Goal: Contribute content

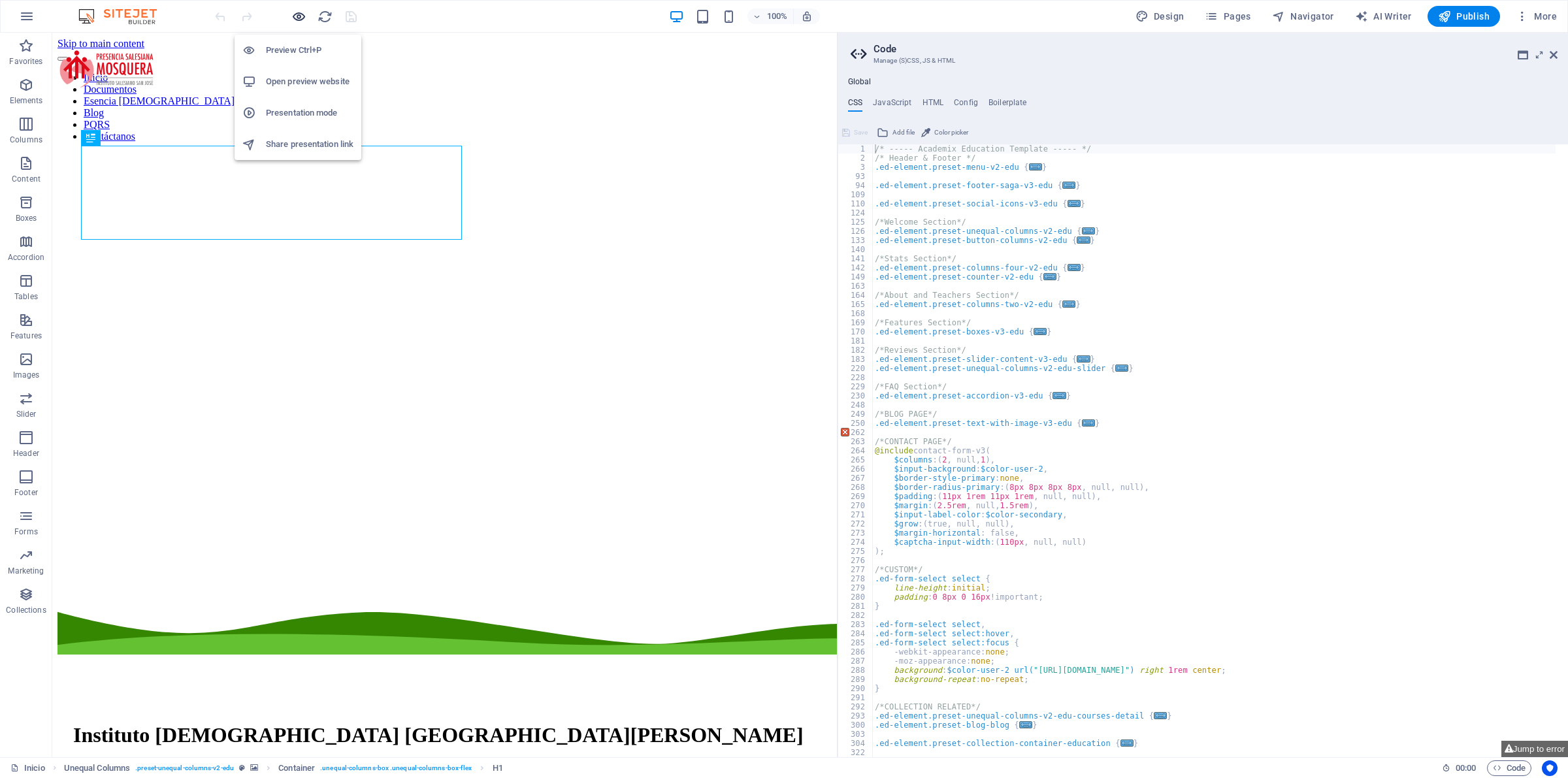
click at [301, 18] on icon "button" at bounding box center [299, 17] width 15 height 15
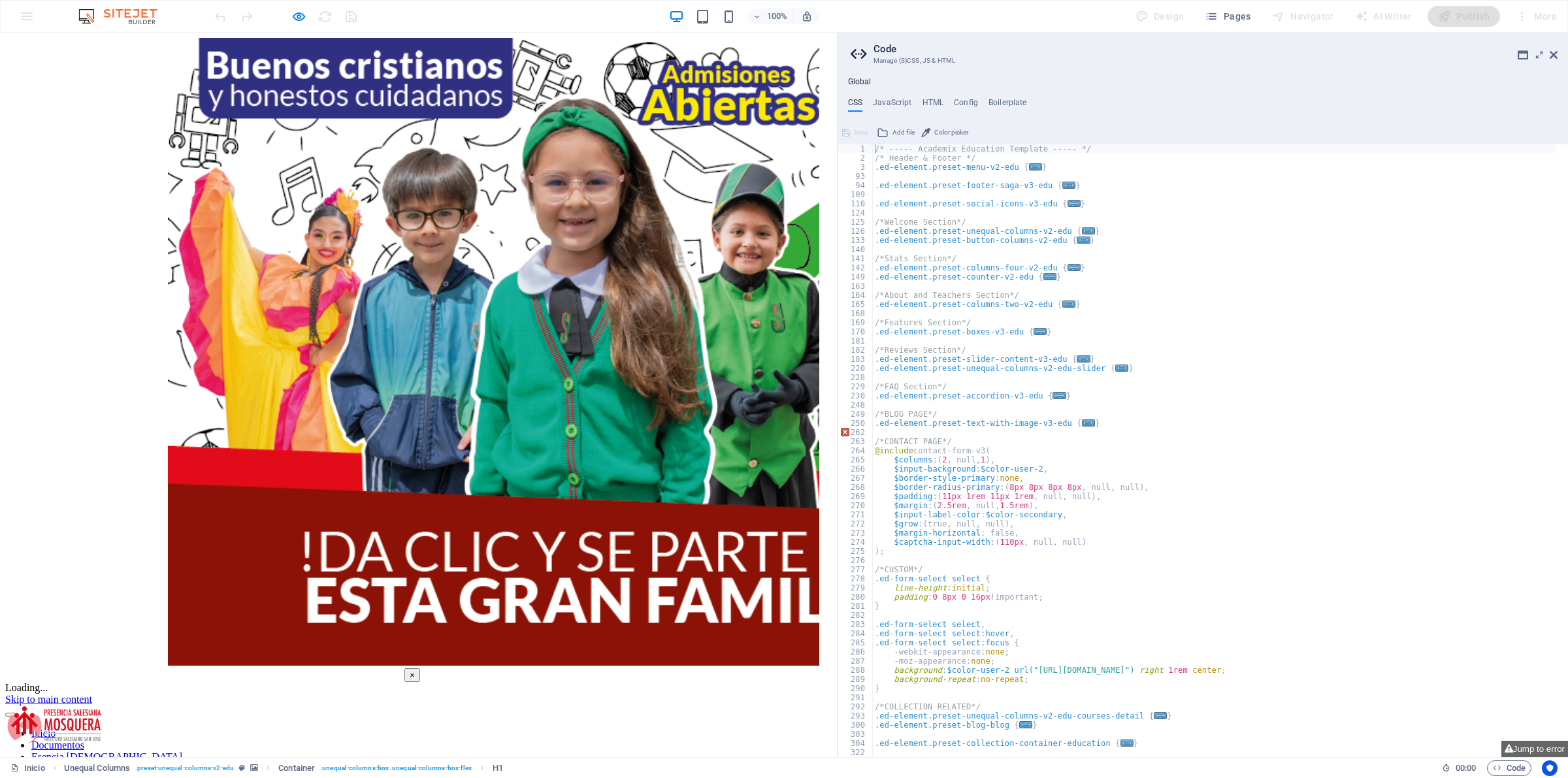
click at [420, 669] on button "×" at bounding box center [412, 675] width 16 height 14
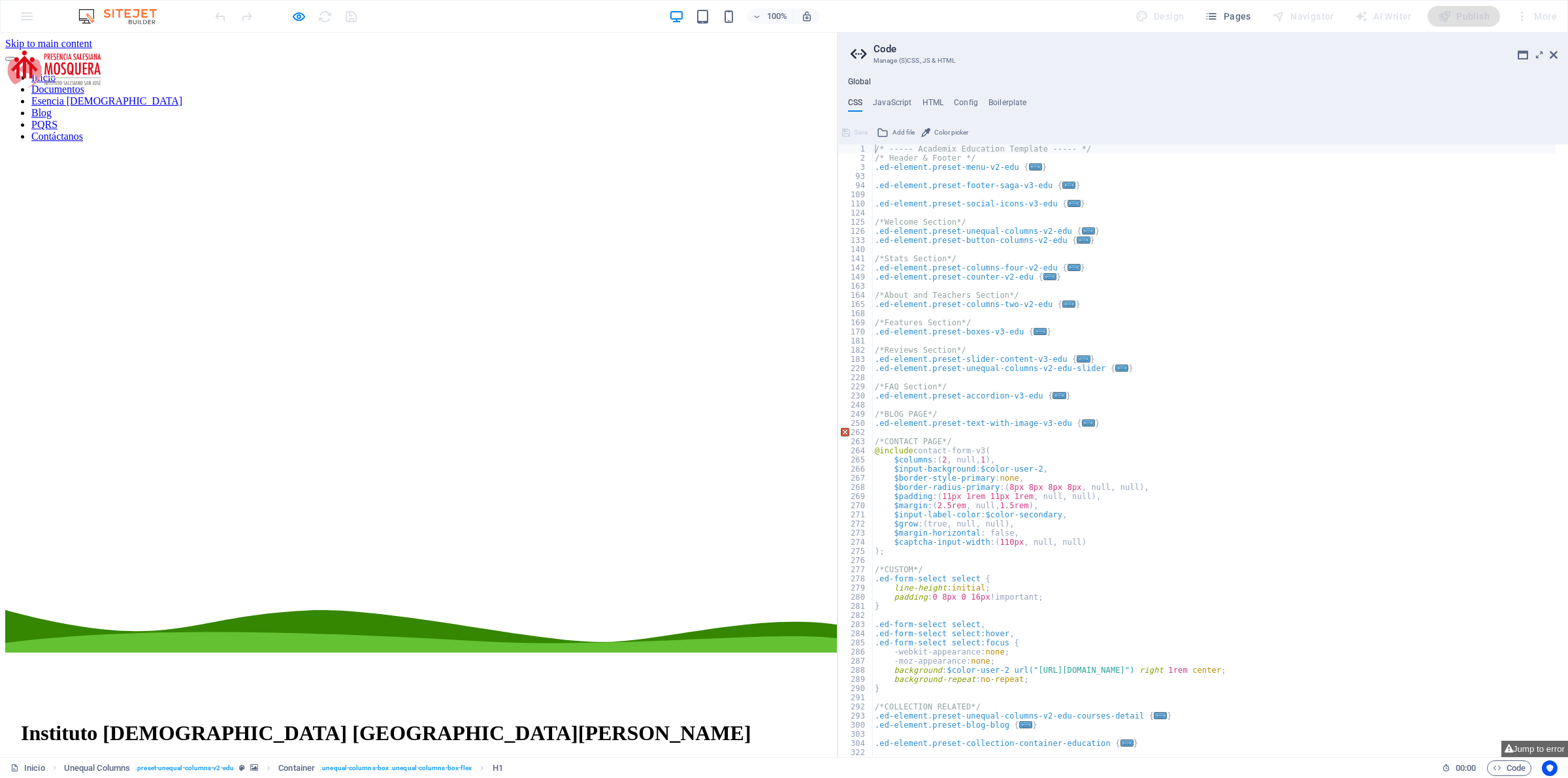
click at [83, 131] on link "Contáctanos" at bounding box center [57, 136] width 51 height 11
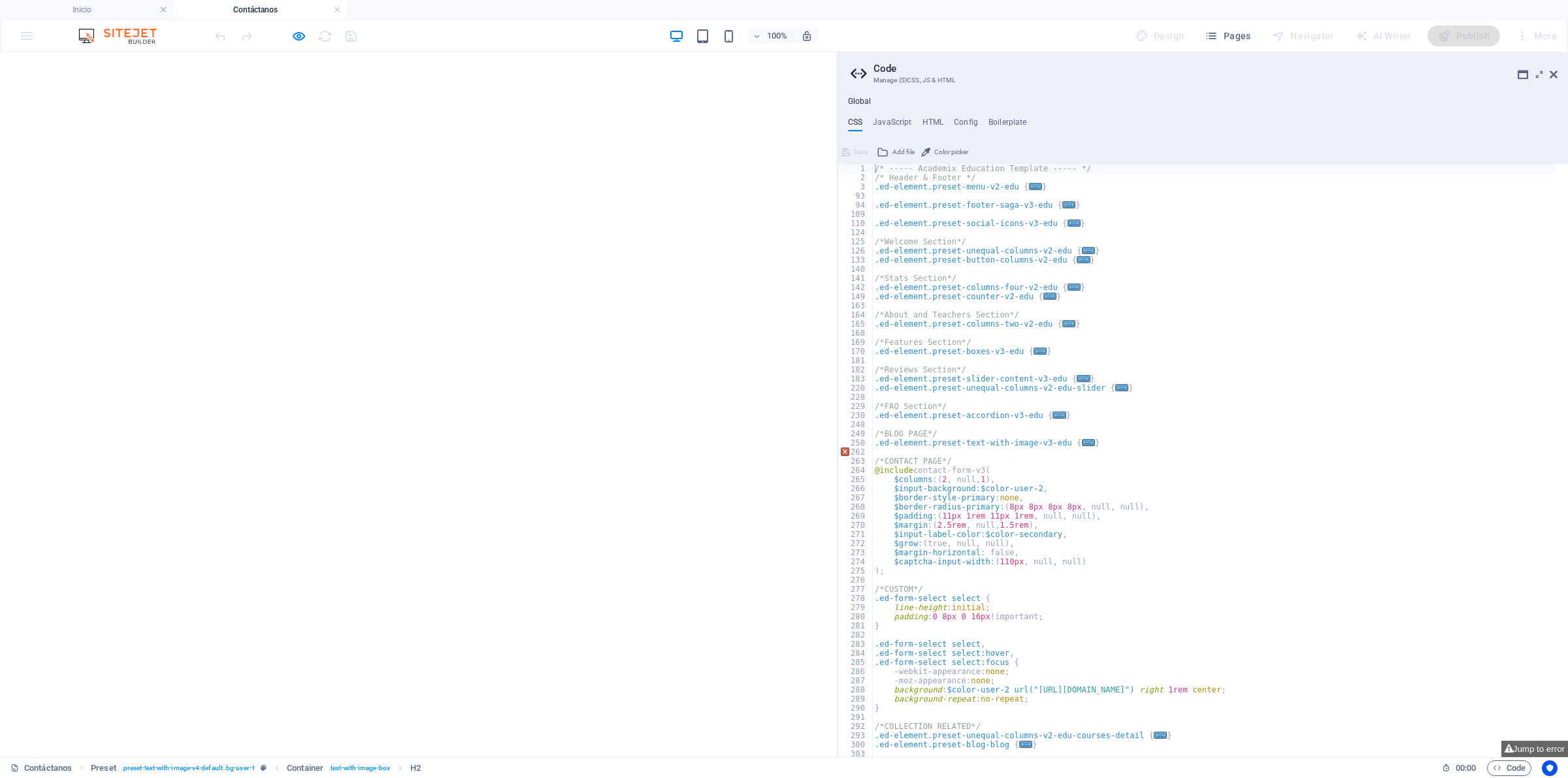
click at [299, 47] on div "100% Design Pages Navigator AI Writer Publish More" at bounding box center [784, 36] width 1566 height 32
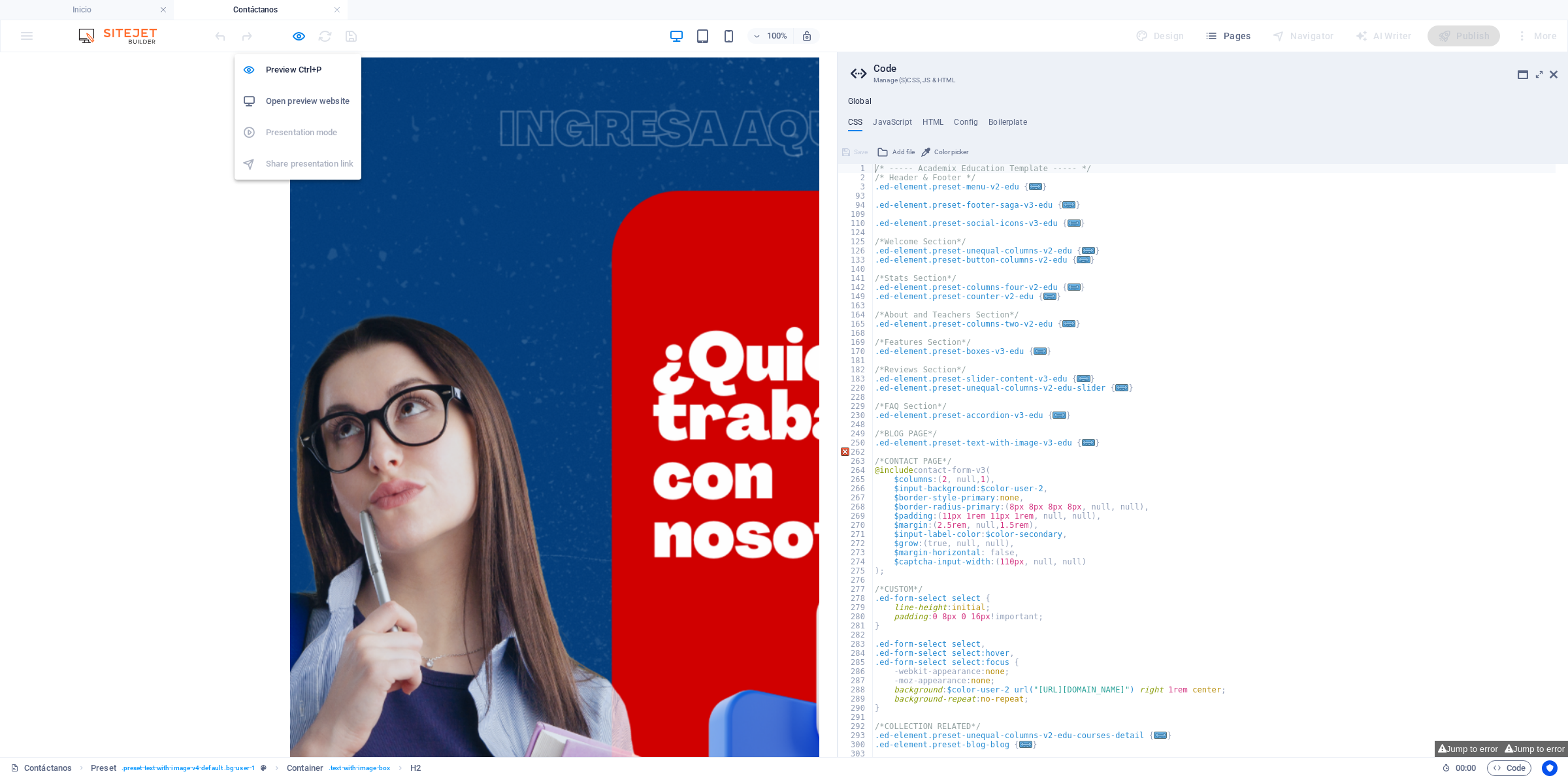
click at [308, 30] on div at bounding box center [285, 35] width 147 height 21
click at [301, 46] on div "Preview Ctrl+P Open preview website Presentation mode Share presentation link" at bounding box center [298, 111] width 127 height 135
click at [297, 42] on icon "button" at bounding box center [299, 36] width 15 height 15
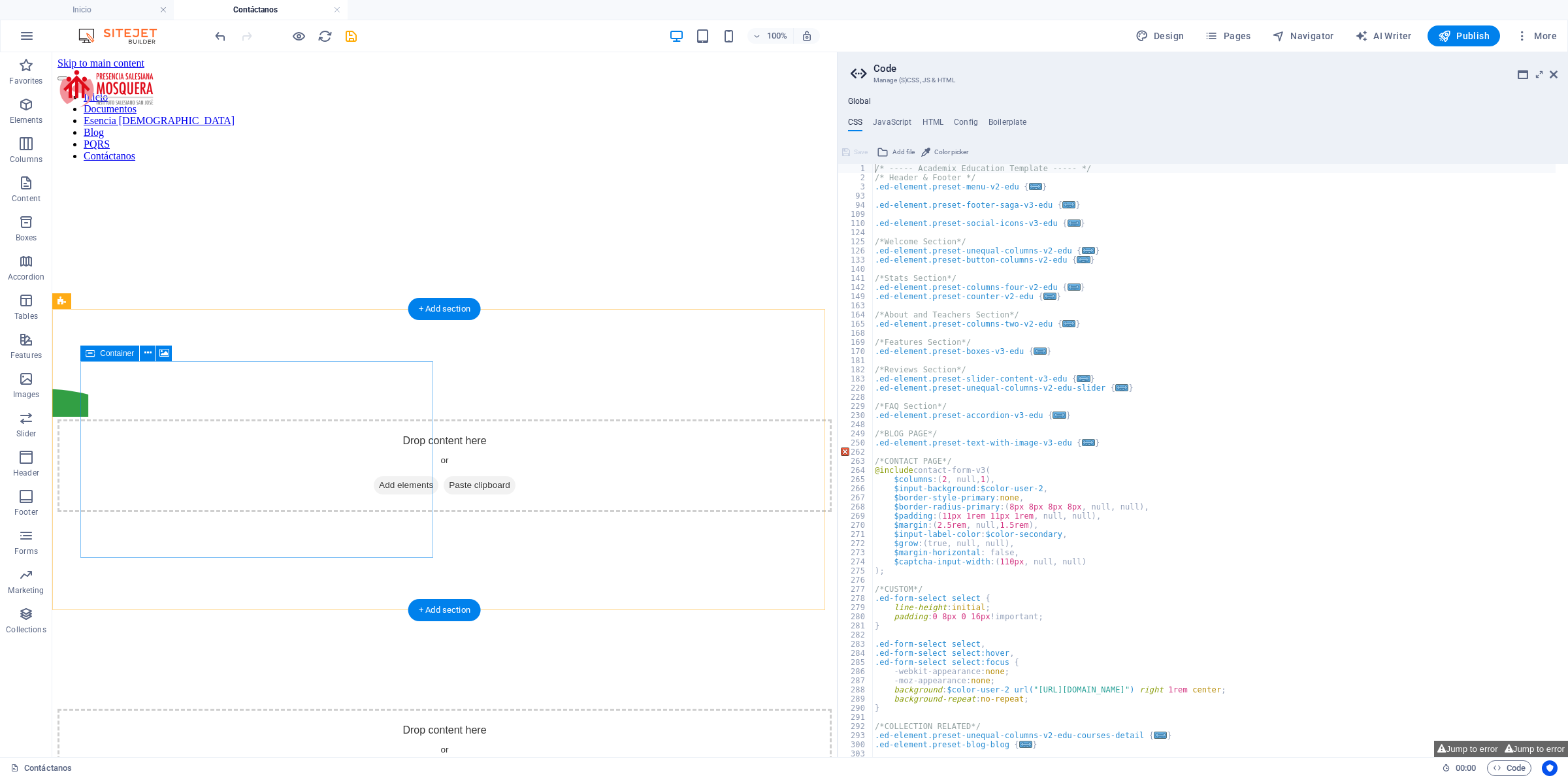
click at [356, 709] on div "Drop content here or Add elements Paste clipboard" at bounding box center [445, 755] width 774 height 92
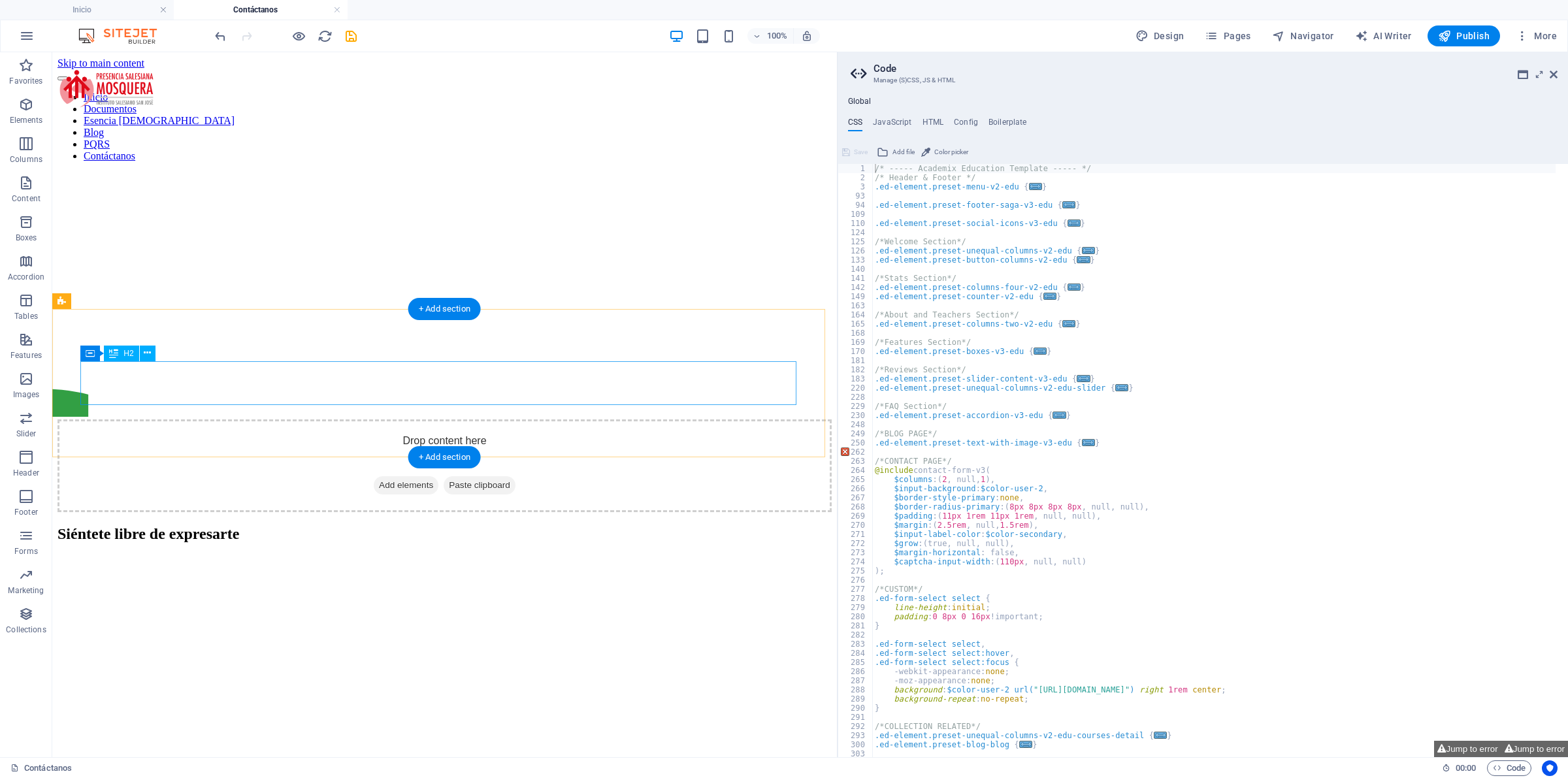
click at [439, 525] on div "Siéntete libre de expresarte" at bounding box center [445, 533] width 774 height 18
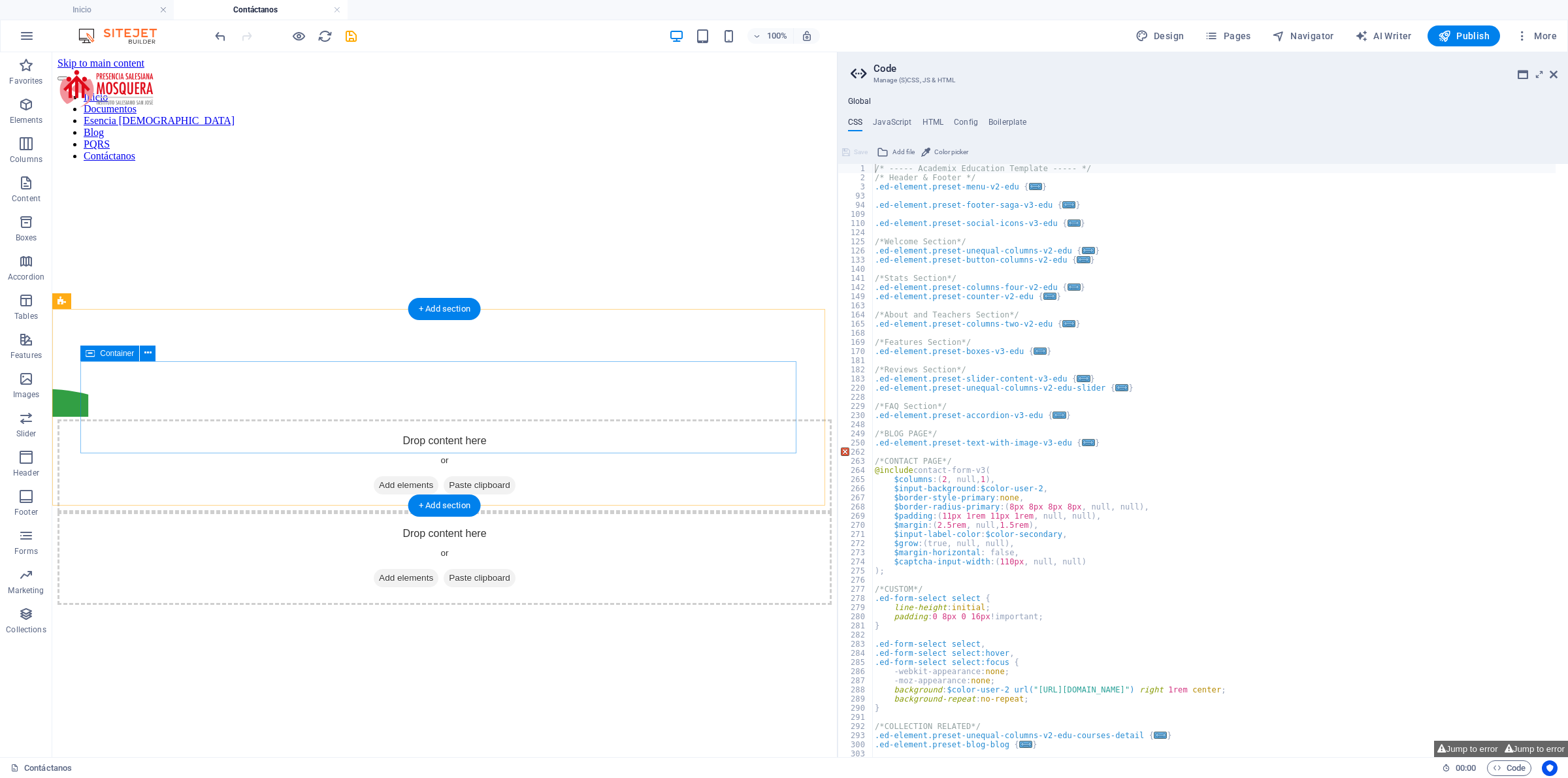
click at [530, 512] on div "Drop content here or Add elements Paste clipboard" at bounding box center [445, 558] width 774 height 92
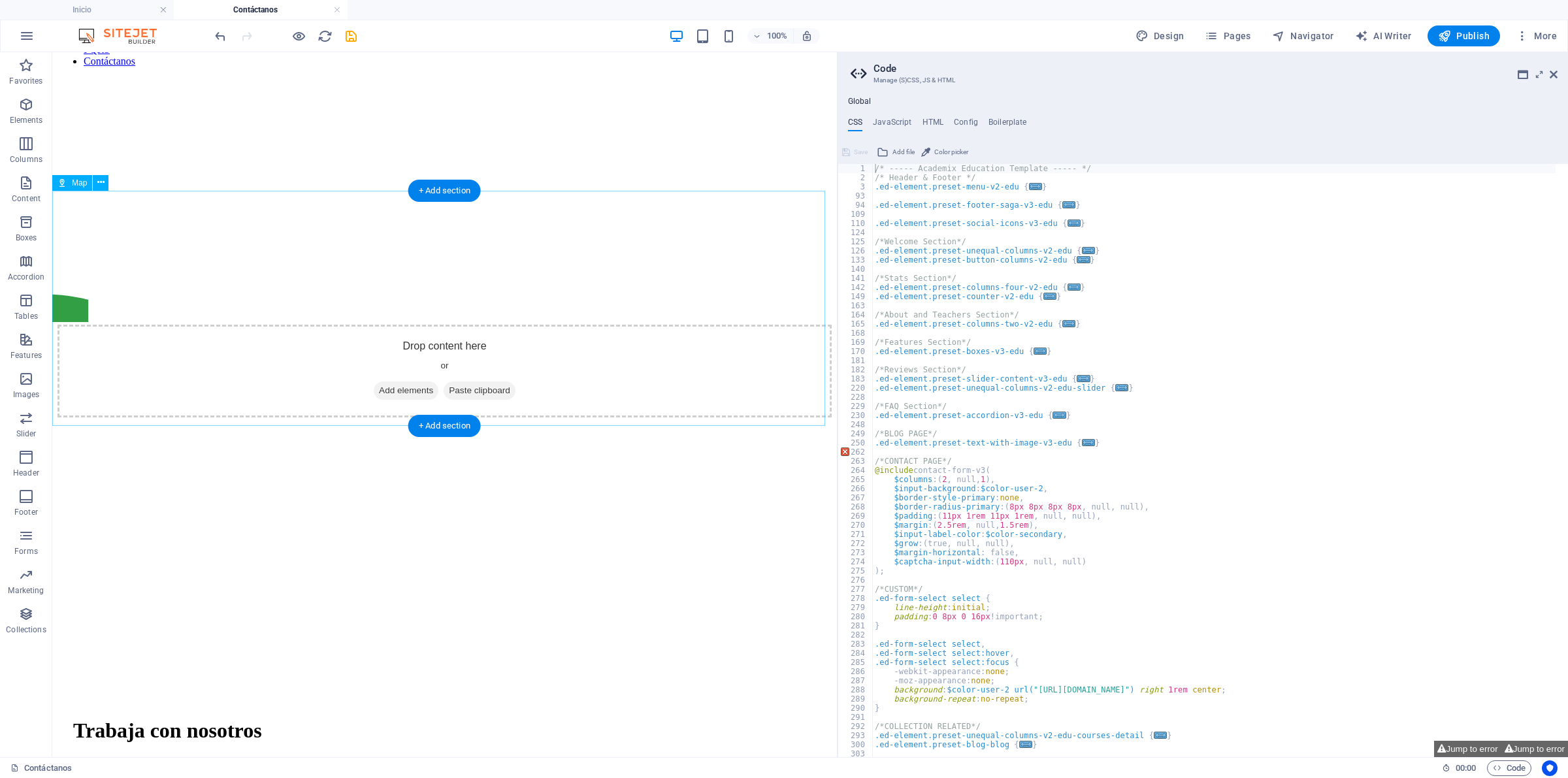
scroll to position [163, 0]
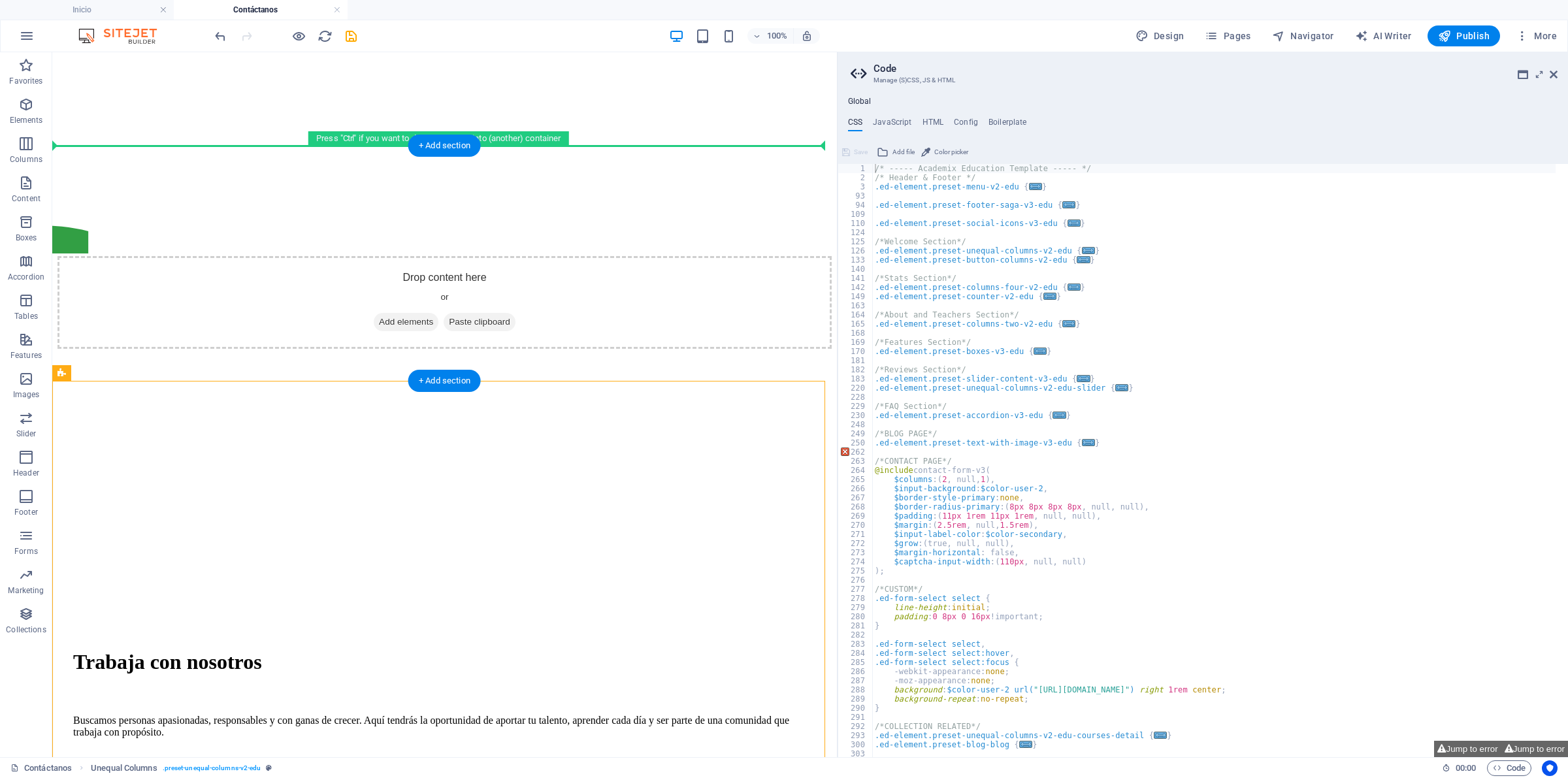
drag, startPoint x: 513, startPoint y: 428, endPoint x: 478, endPoint y: 252, distance: 179.4
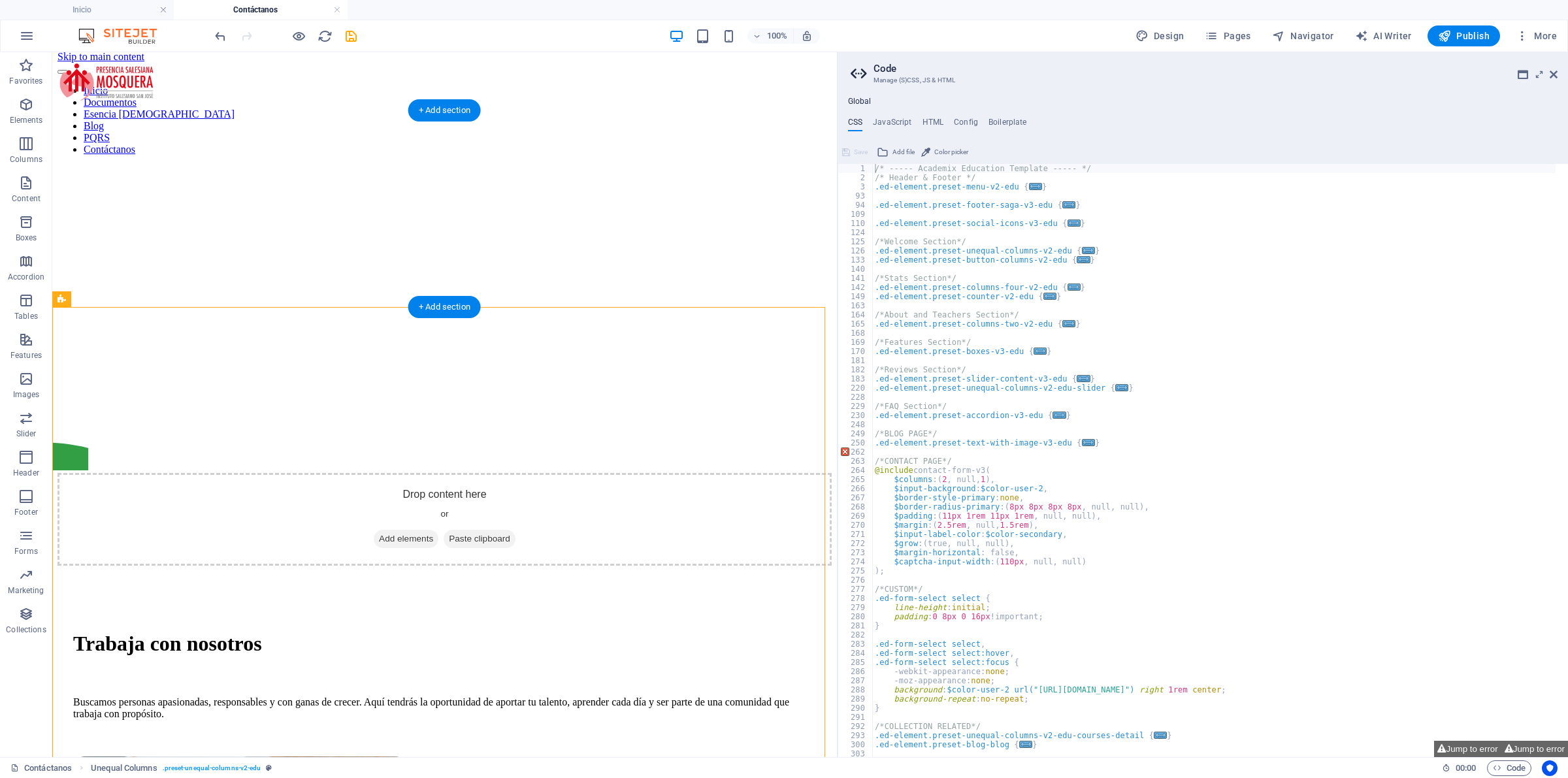
scroll to position [0, 0]
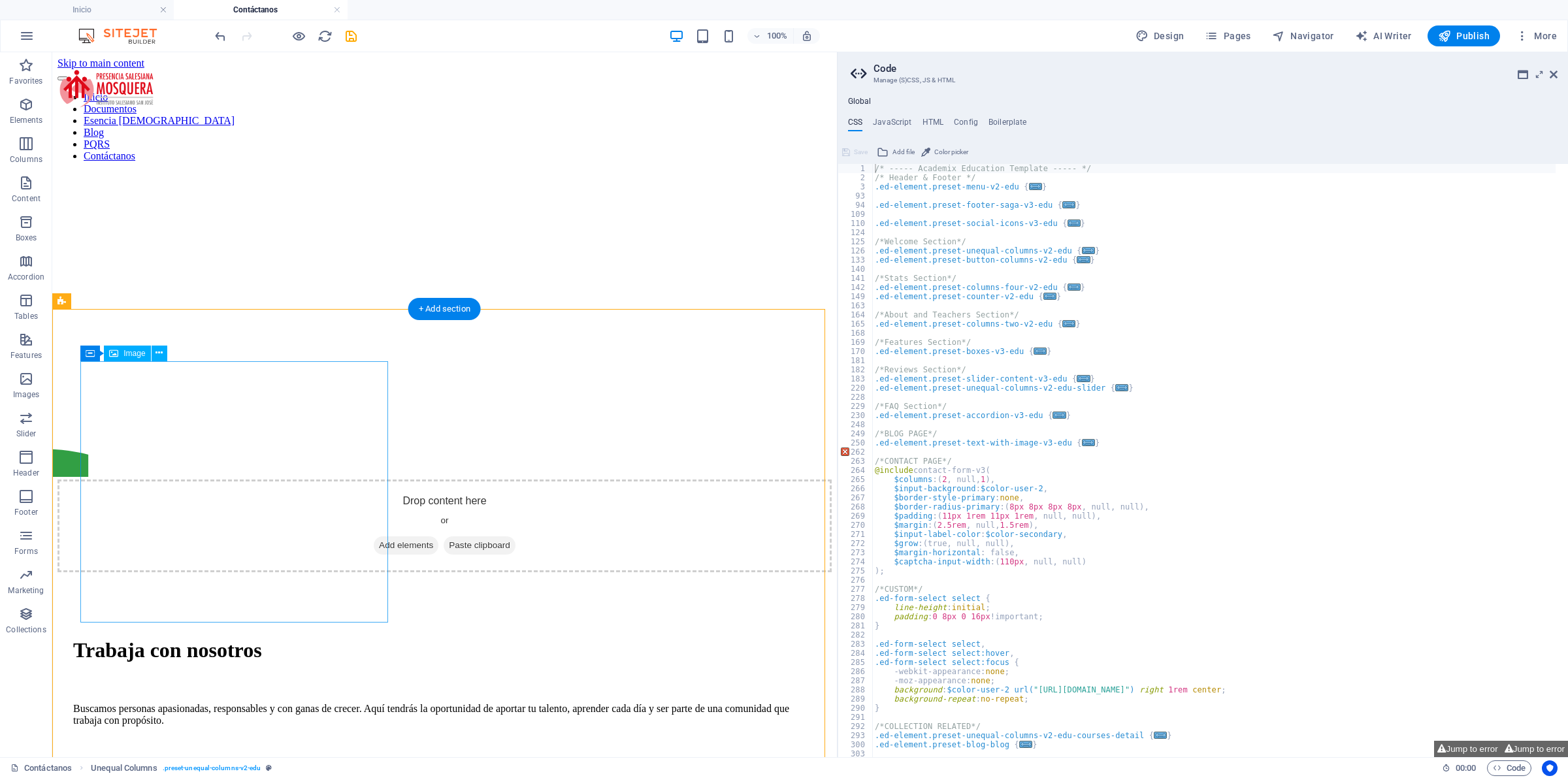
click at [664, 638] on div "Trabaja con nosotros" at bounding box center [444, 650] width 742 height 24
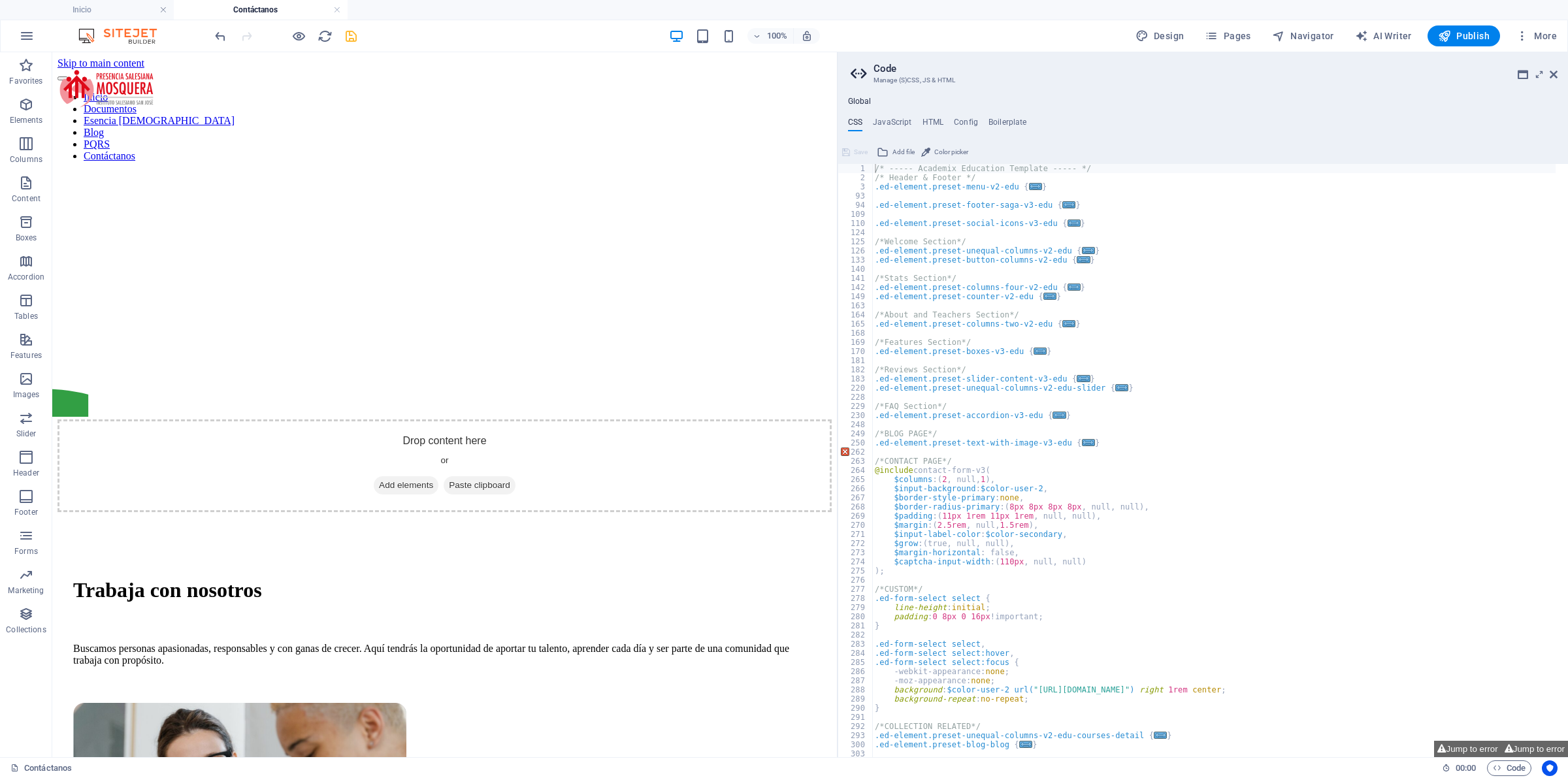
click at [349, 29] on icon "save" at bounding box center [351, 36] width 15 height 15
click at [585, 578] on div "Trabaja con nosotros" at bounding box center [444, 590] width 742 height 24
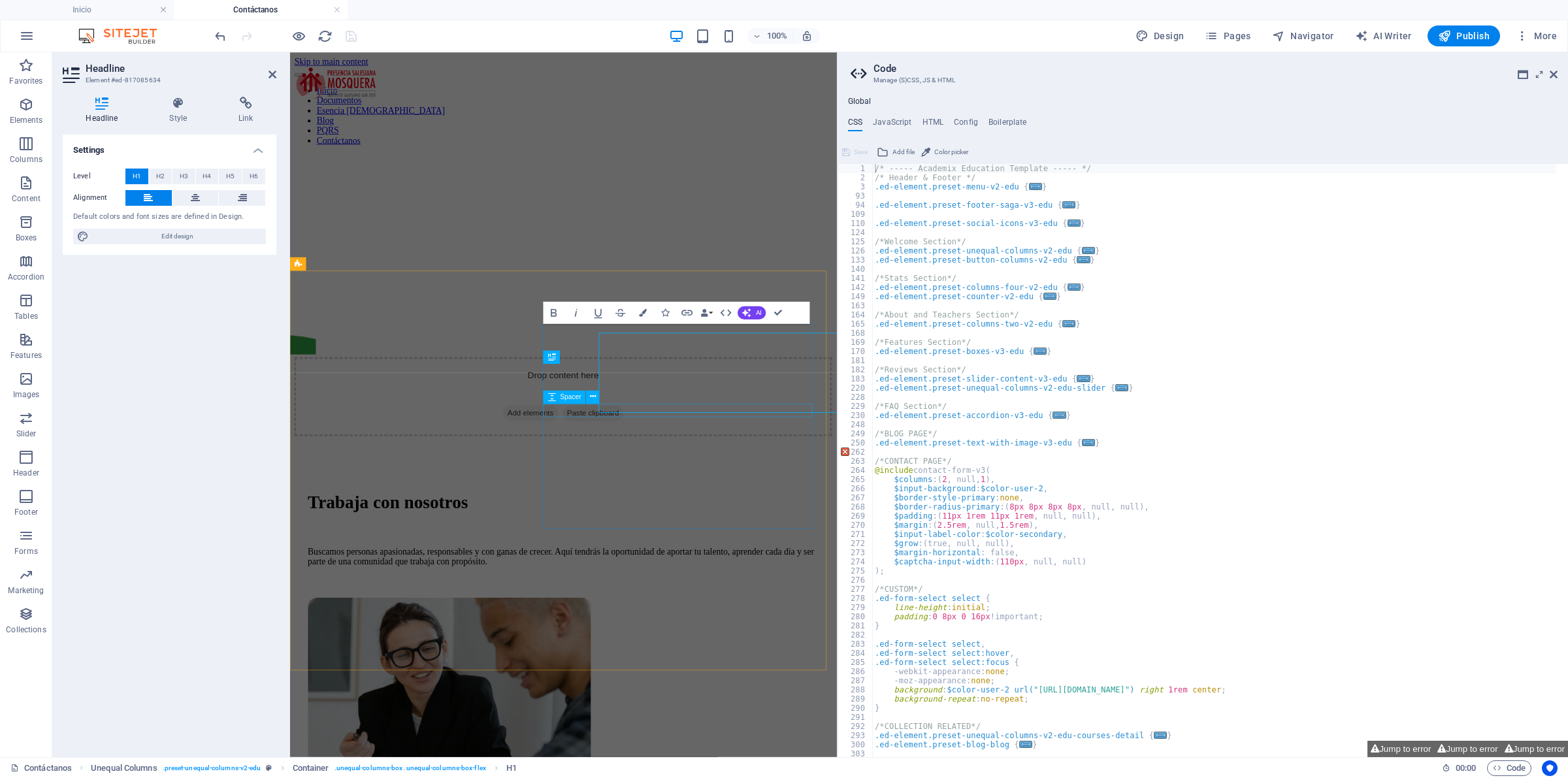
click at [636, 607] on div at bounding box center [611, 615] width 600 height 16
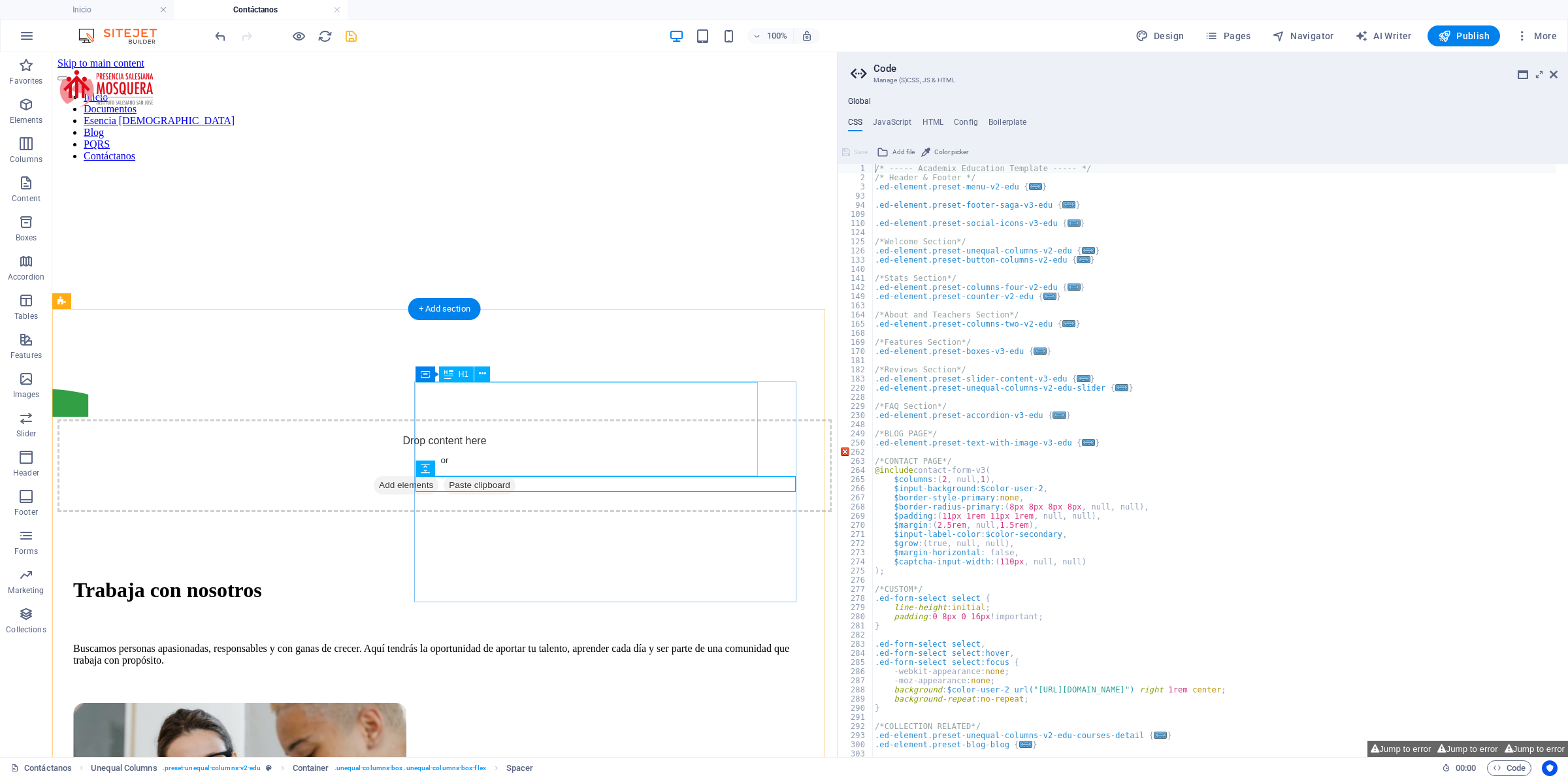
click at [585, 578] on div "Trabaja con nosotros" at bounding box center [444, 590] width 742 height 24
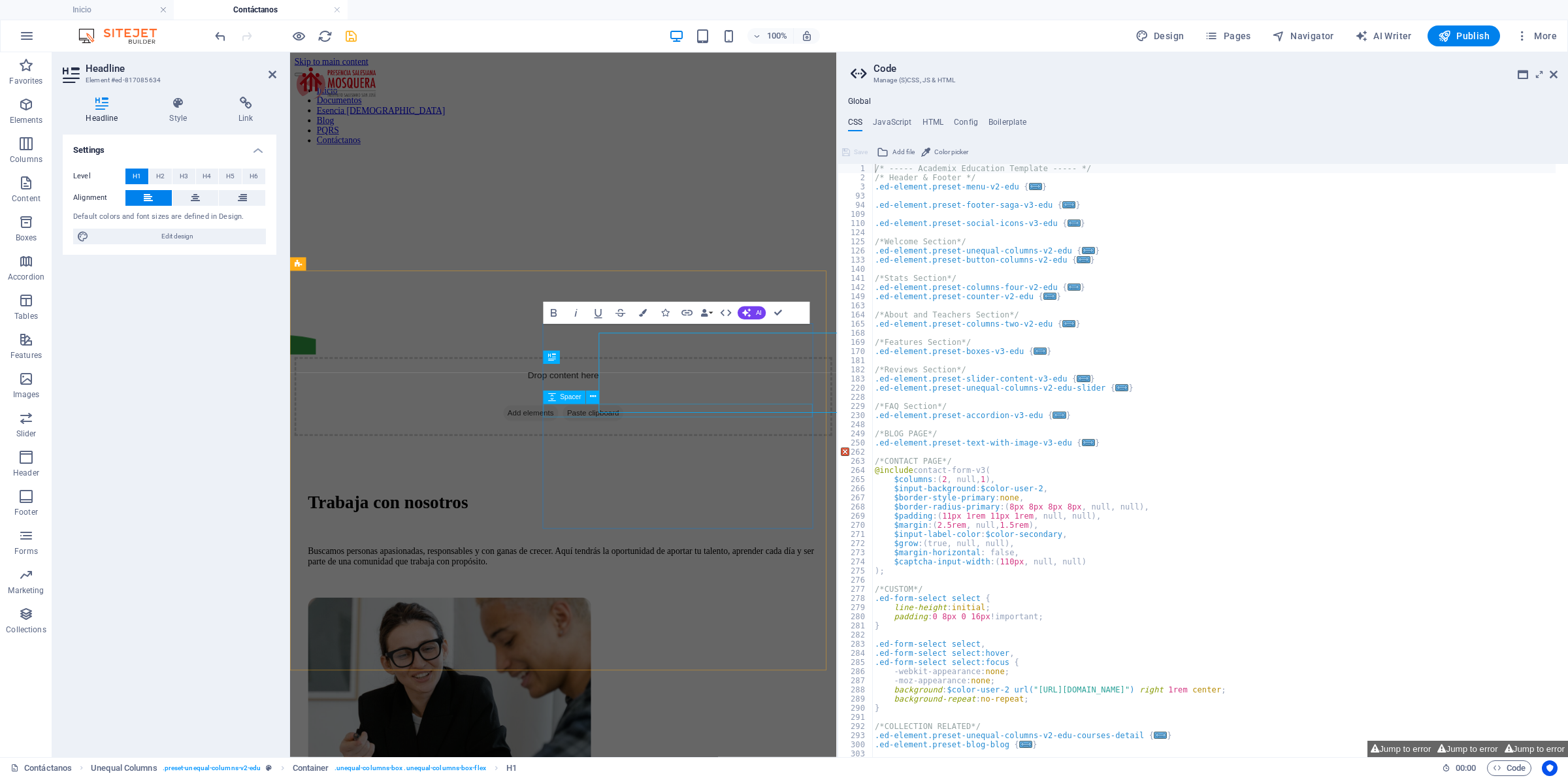
click at [636, 607] on div at bounding box center [611, 615] width 600 height 16
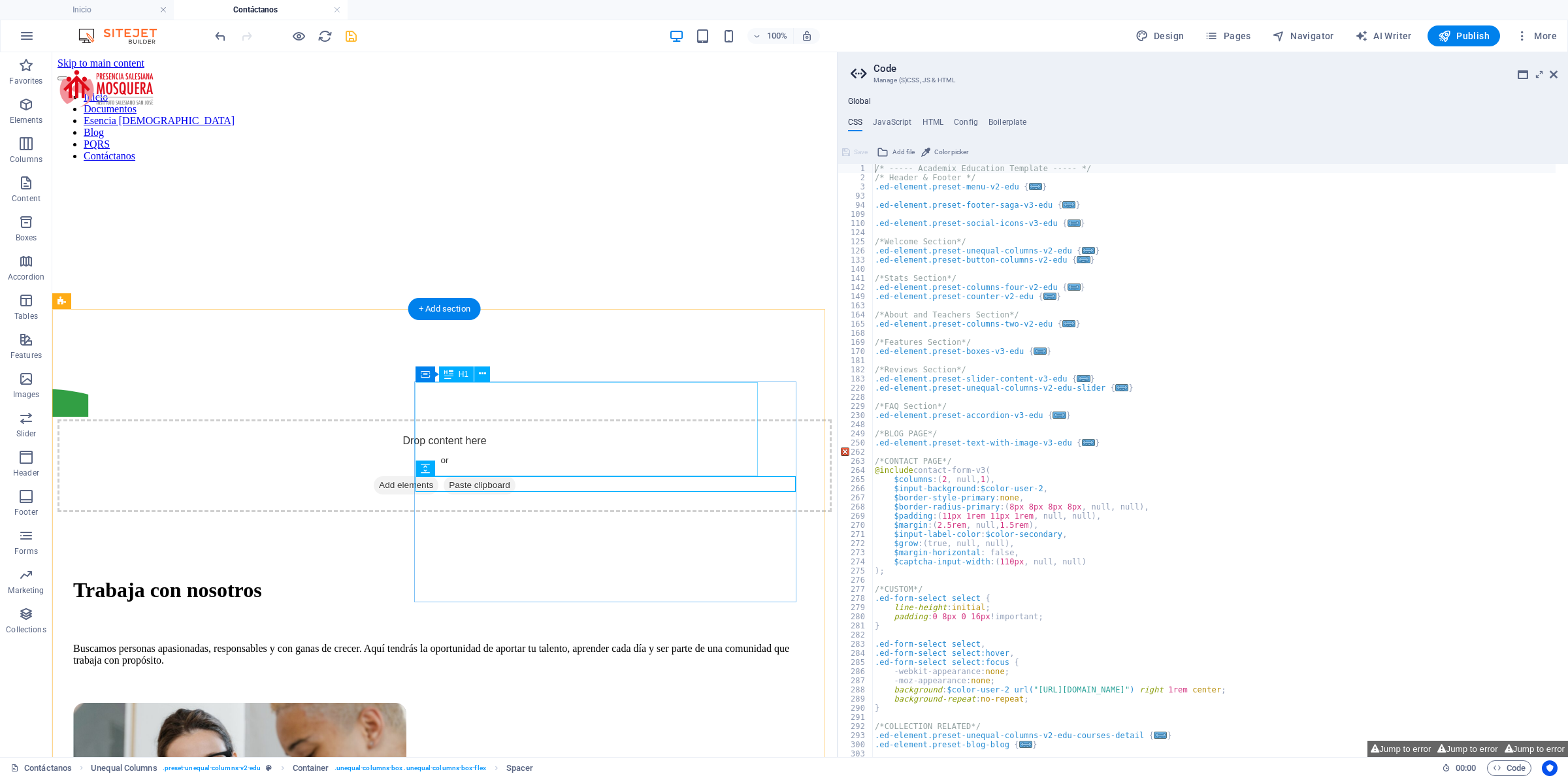
click at [627, 578] on div "Trabaja con nosotros" at bounding box center [444, 590] width 742 height 24
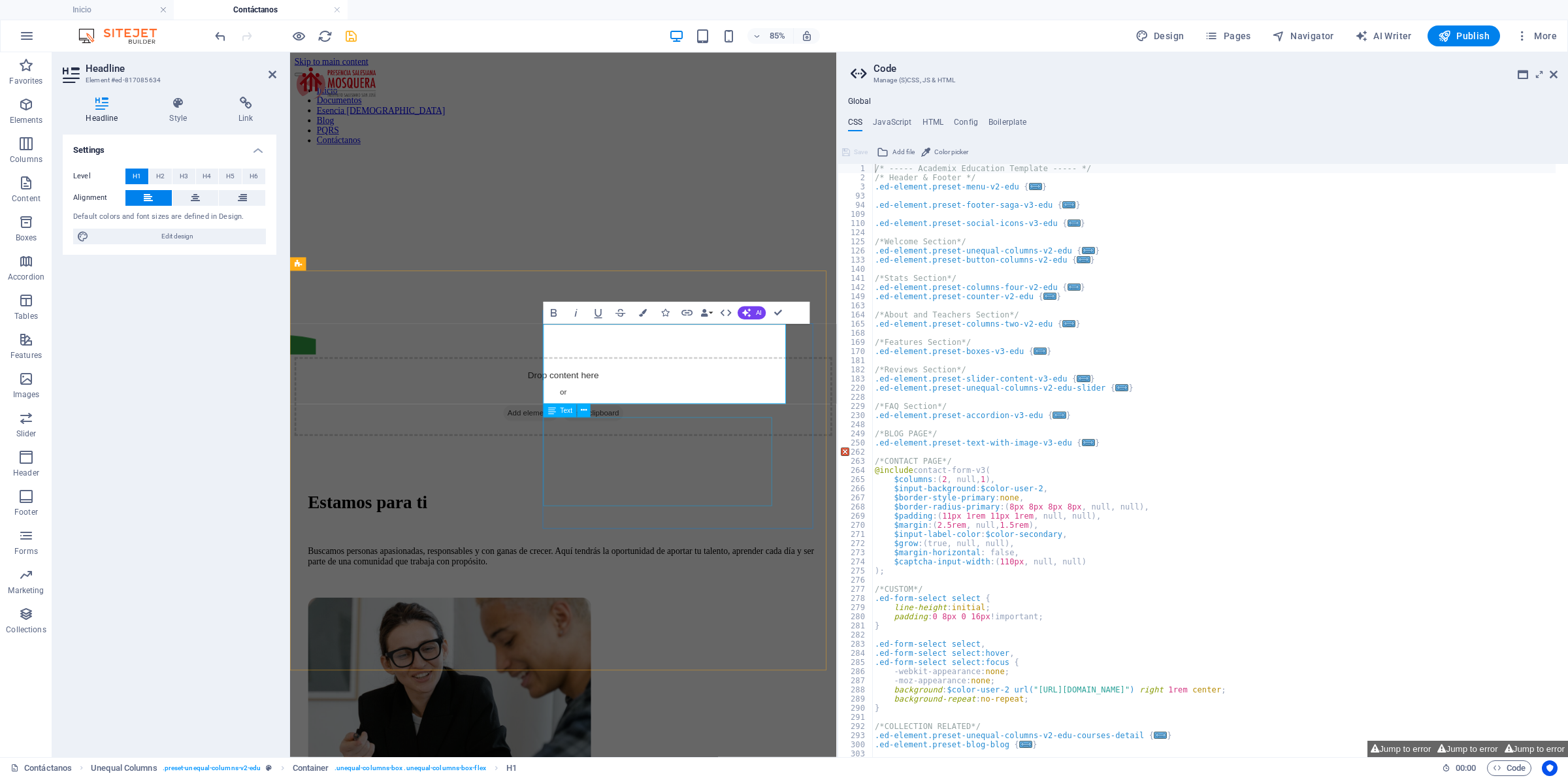
click at [656, 633] on div "Buscamos personas apasionadas, responsables y con ganas de crecer. Aquí tendrás…" at bounding box center [611, 644] width 600 height 23
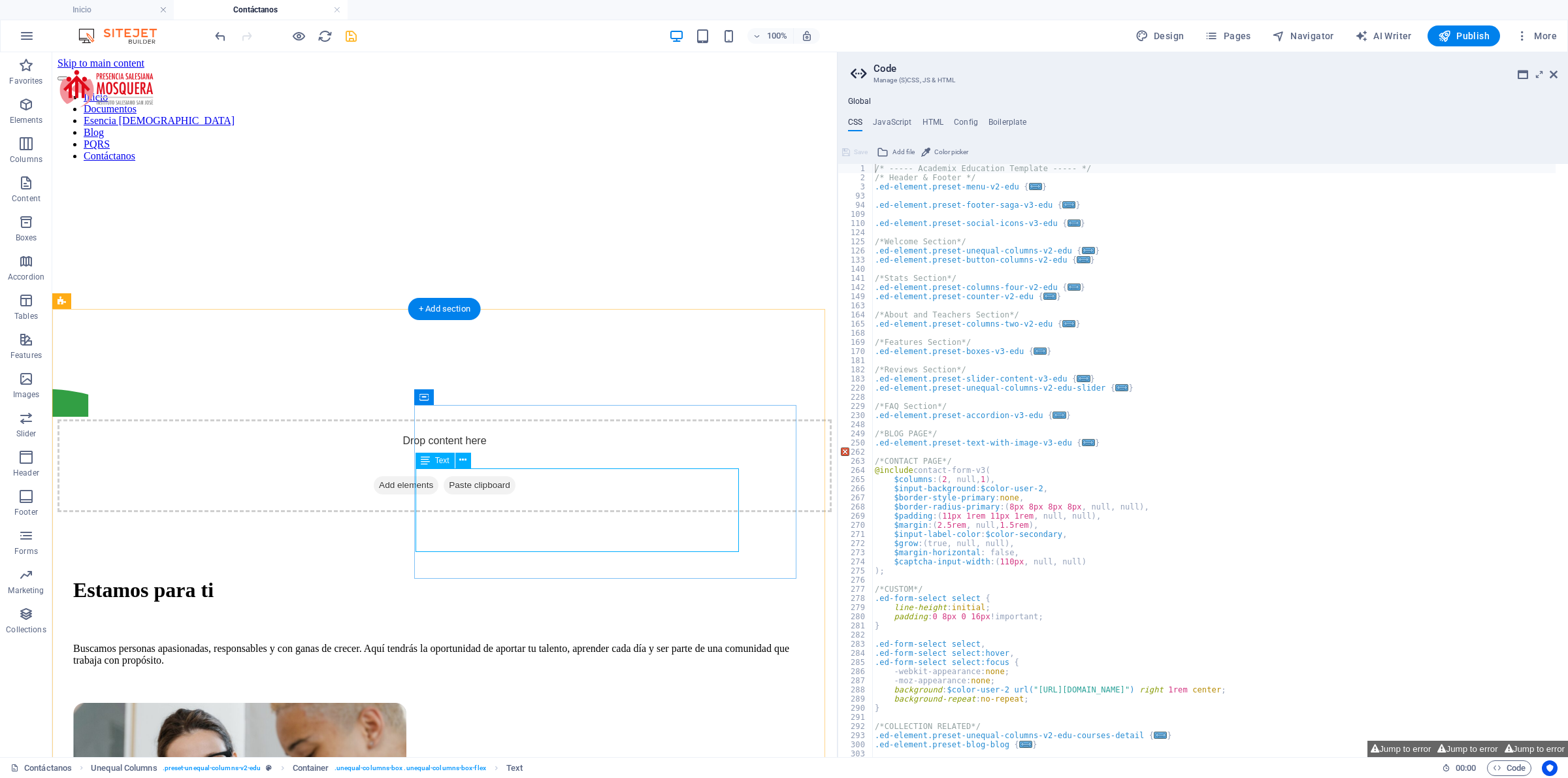
click at [687, 643] on div "Buscamos personas apasionadas, responsables y con ganas de crecer. Aquí tendrás…" at bounding box center [444, 654] width 742 height 23
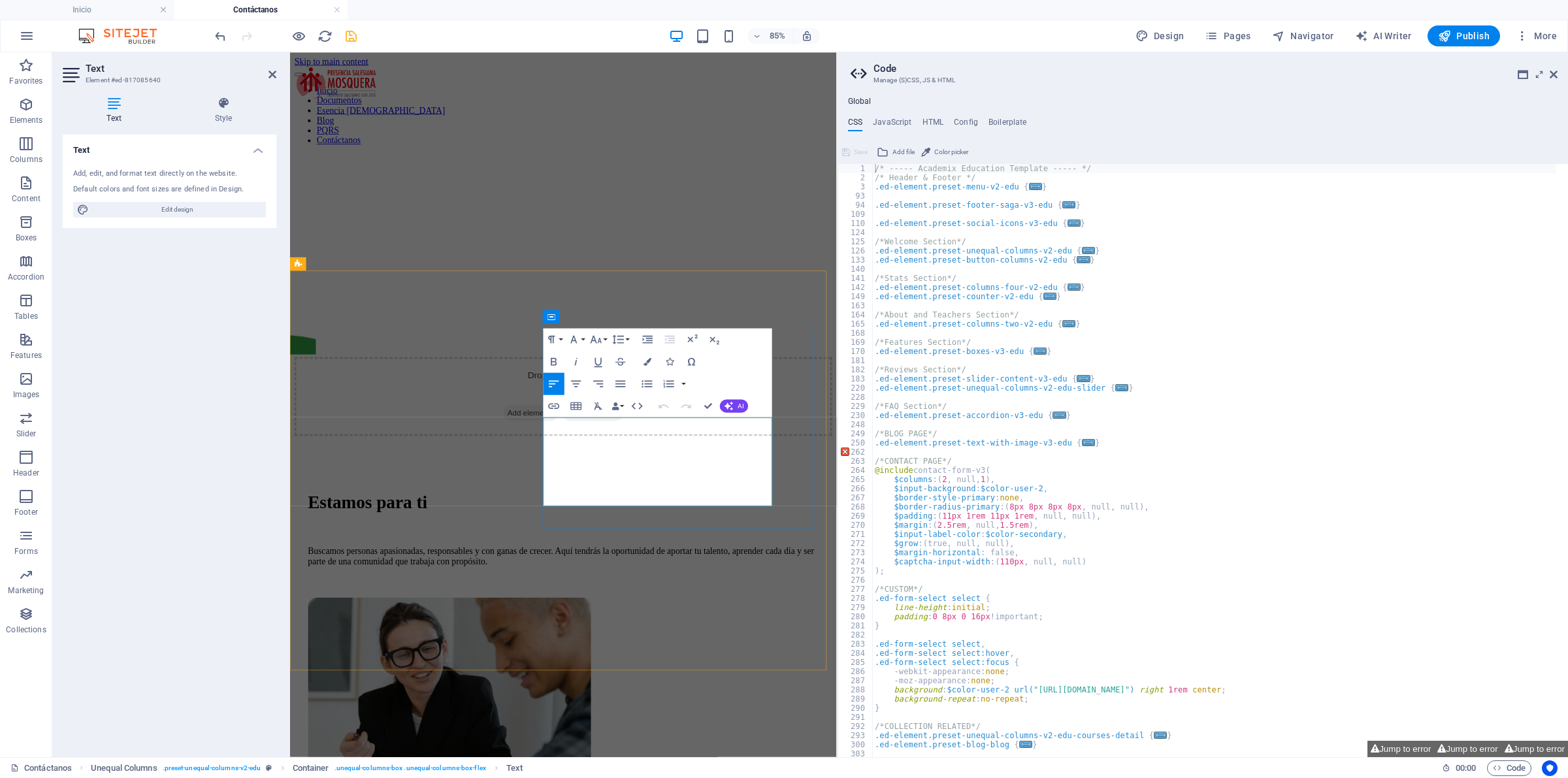
click at [757, 633] on p "Buscamos personas apasionadas, responsables y con ganas de crecer. Aquí tendrás…" at bounding box center [611, 644] width 600 height 23
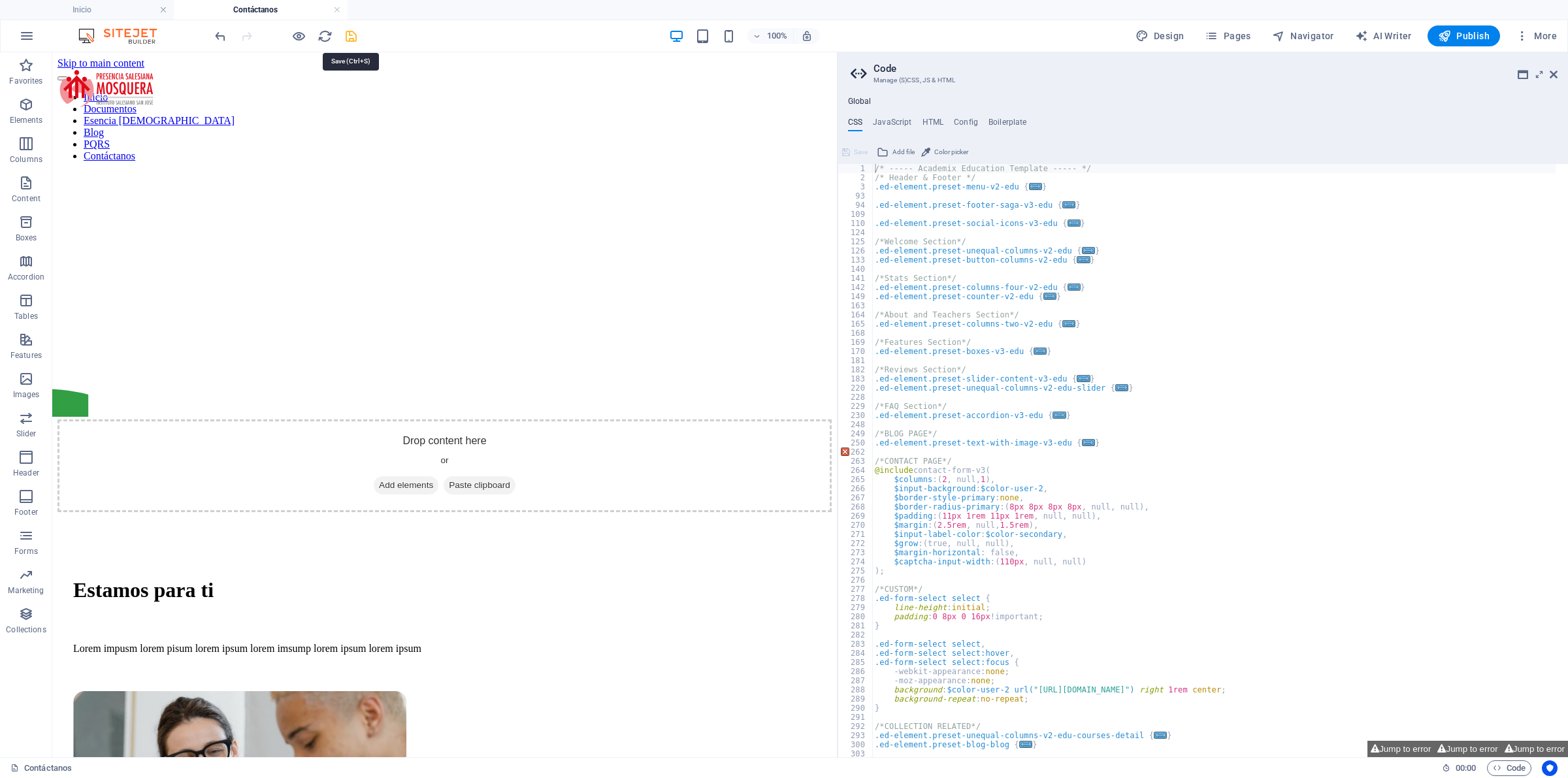
click at [345, 32] on icon "save" at bounding box center [351, 36] width 15 height 15
